Goal: Task Accomplishment & Management: Complete application form

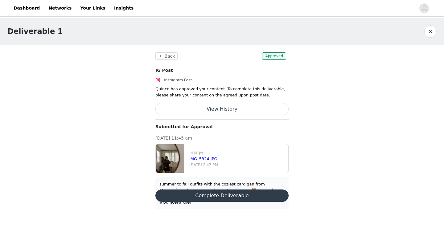
click at [221, 192] on button "Complete Deliverable" at bounding box center [222, 196] width 133 height 12
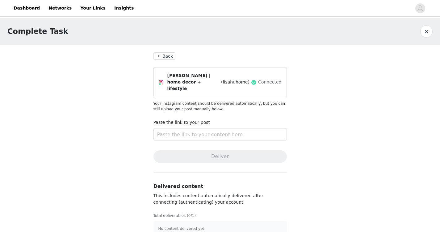
click at [168, 56] on button "Back" at bounding box center [164, 55] width 22 height 7
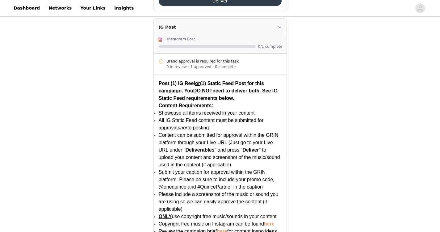
scroll to position [1246, 0]
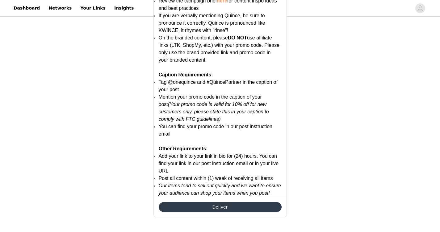
click at [218, 210] on button "Deliver" at bounding box center [220, 207] width 123 height 10
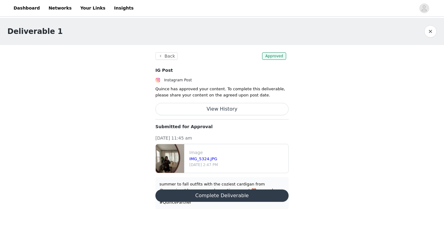
click at [248, 198] on div "summer to fall outfits with the coziest cardigan from @onequince! love a monoch…" at bounding box center [222, 193] width 125 height 24
copy div "summer to fall outfits with the coziest cardigan from @onequince! love a monoch…"
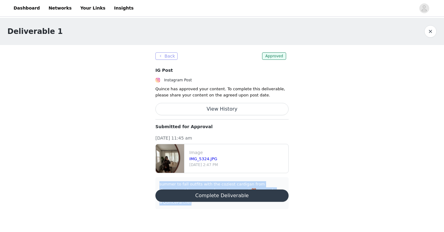
click at [164, 55] on button "Back" at bounding box center [167, 55] width 22 height 7
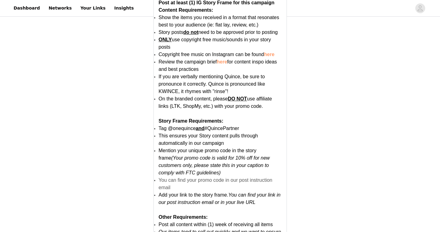
scroll to position [318, 0]
click at [222, 134] on span "This ensures your Story content pulls through automatically in our campaign" at bounding box center [208, 140] width 99 height 13
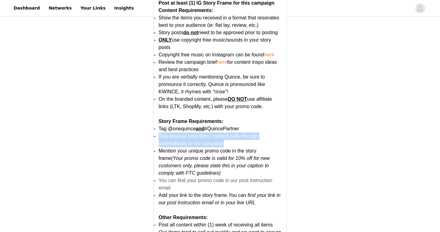
click at [222, 134] on span "This ensures your Story content pulls through automatically in our campaign" at bounding box center [208, 140] width 99 height 13
click at [229, 165] on em "(Your promo code is valid for 10% off for new customers only, please state this…" at bounding box center [214, 166] width 111 height 20
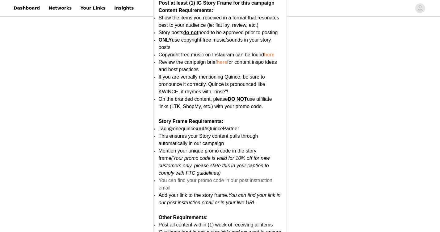
click at [229, 165] on em "(Your promo code is valid for 10% off for new customers only, please state this…" at bounding box center [214, 166] width 111 height 20
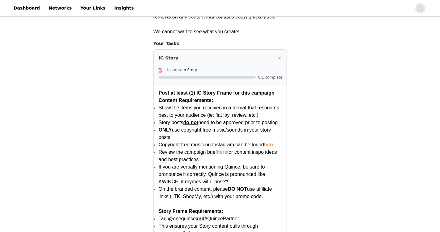
scroll to position [225, 0]
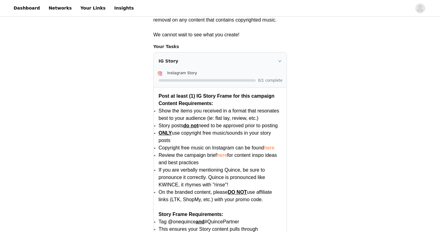
click at [280, 58] on div "IG Story" at bounding box center [220, 61] width 133 height 17
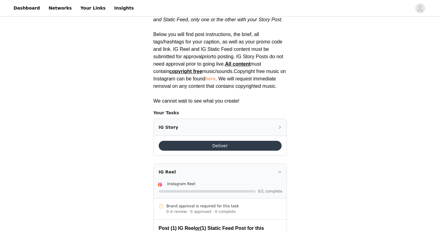
scroll to position [157, 0]
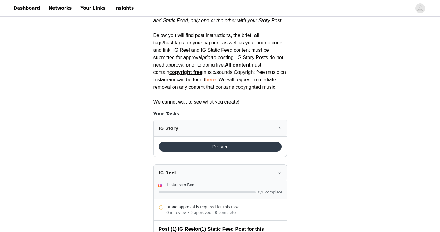
click at [216, 144] on button "Deliver" at bounding box center [220, 147] width 123 height 10
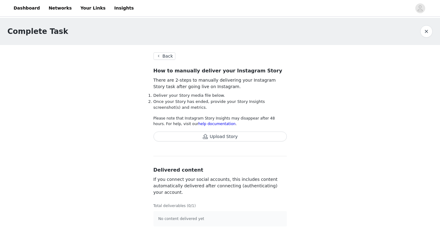
scroll to position [2, 0]
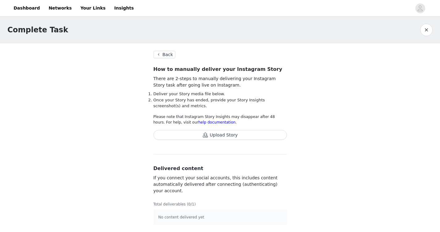
click at [211, 132] on button "Upload Story" at bounding box center [219, 135] width 133 height 10
click at [242, 135] on button "Upload Story" at bounding box center [219, 135] width 133 height 10
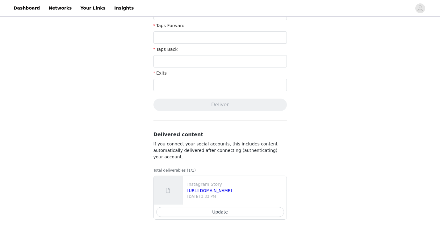
scroll to position [0, 0]
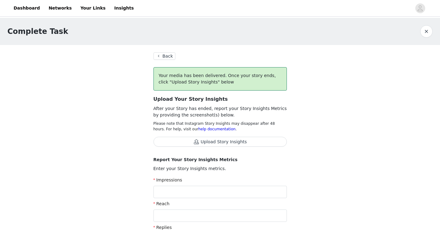
click at [164, 55] on button "Back" at bounding box center [164, 55] width 22 height 7
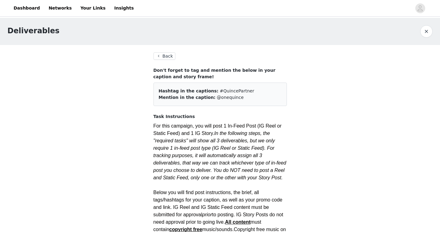
click at [170, 58] on button "Back" at bounding box center [164, 55] width 22 height 7
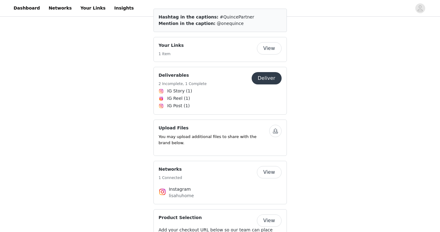
scroll to position [978, 0]
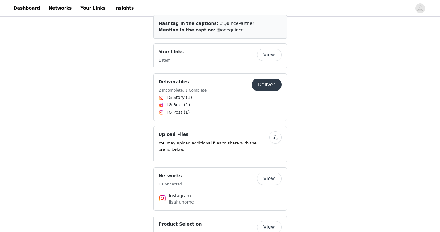
click at [262, 79] on button "Deliver" at bounding box center [267, 85] width 30 height 12
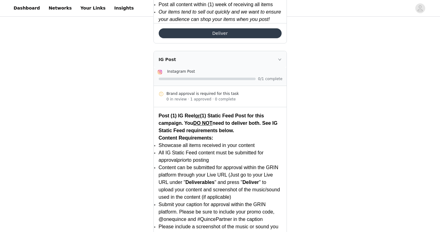
scroll to position [989, 0]
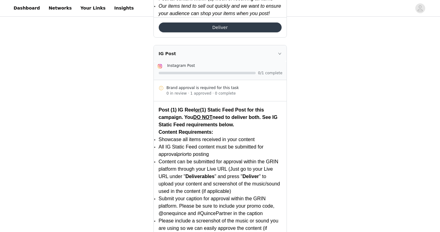
click at [280, 53] on icon "icon: right" at bounding box center [280, 54] width 4 height 4
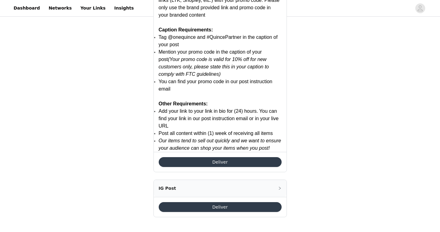
scroll to position [854, 0]
click at [231, 206] on button "Deliver" at bounding box center [220, 207] width 123 height 10
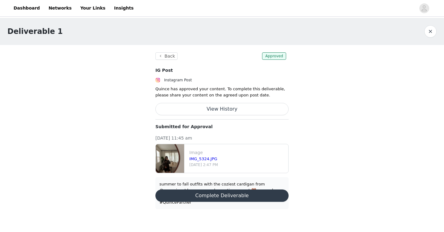
click at [225, 190] on button "Complete Deliverable" at bounding box center [222, 196] width 133 height 12
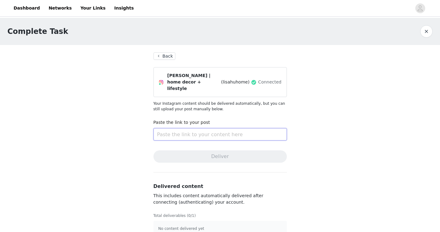
click at [211, 128] on input "text" at bounding box center [219, 134] width 133 height 12
drag, startPoint x: 193, startPoint y: 125, endPoint x: 189, endPoint y: 125, distance: 4.3
click at [190, 128] on input "text" at bounding box center [219, 134] width 133 height 12
paste input "[URL][DOMAIN_NAME]"
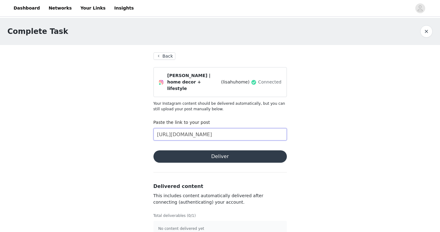
type input "[URL][DOMAIN_NAME]"
click at [207, 151] on button "Deliver" at bounding box center [219, 157] width 133 height 12
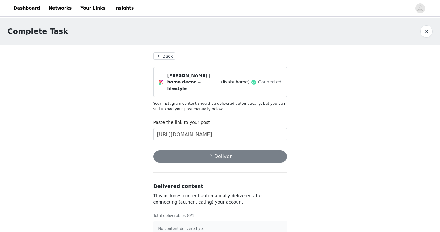
scroll to position [5, 0]
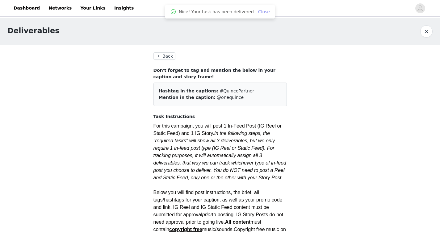
click at [263, 11] on link "Close" at bounding box center [264, 11] width 12 height 5
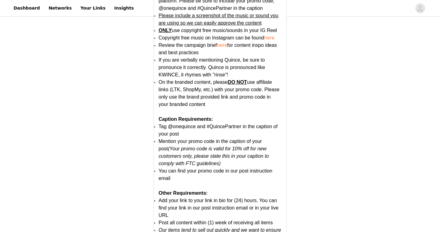
scroll to position [561, 0]
